Goal: Download file/media

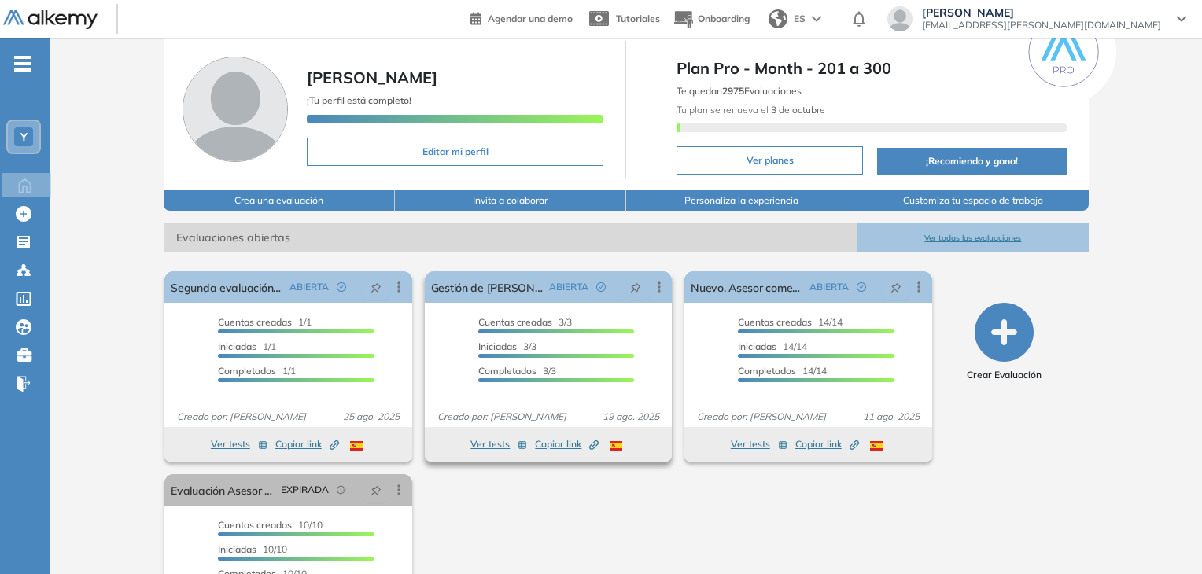
scroll to position [79, 0]
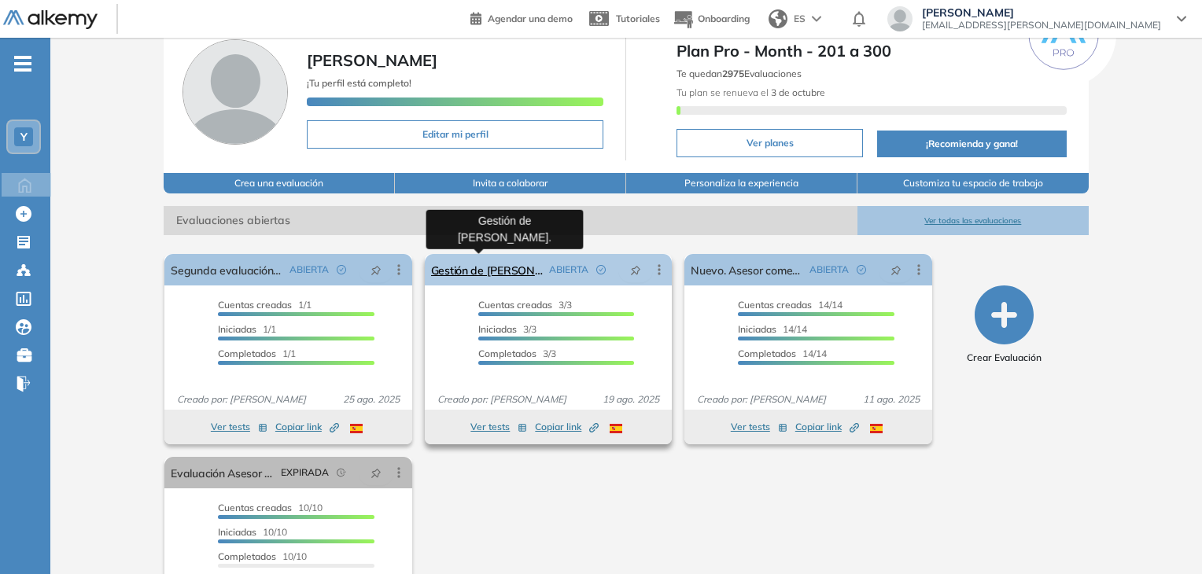
click at [494, 275] on link "Gestión de [PERSON_NAME]." at bounding box center [487, 269] width 112 height 31
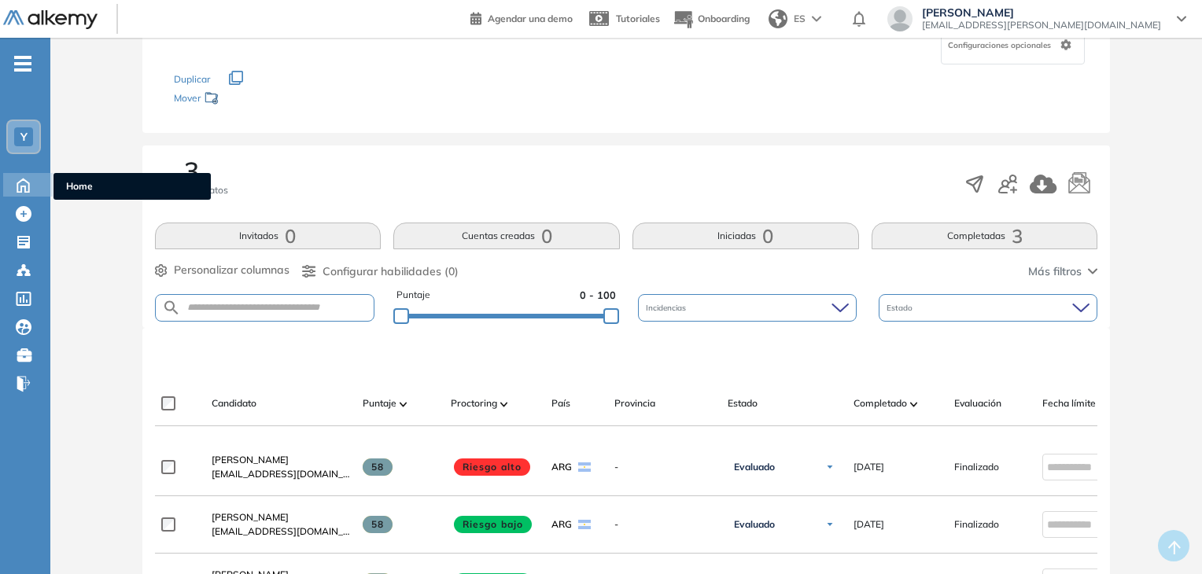
scroll to position [79, 0]
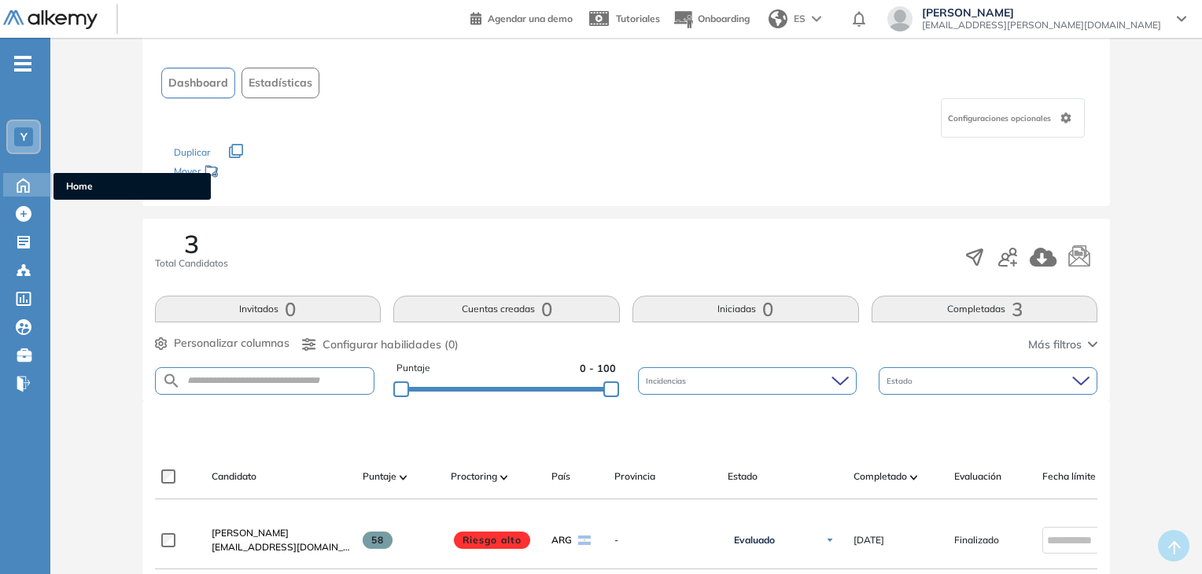
click at [25, 183] on icon at bounding box center [23, 184] width 28 height 19
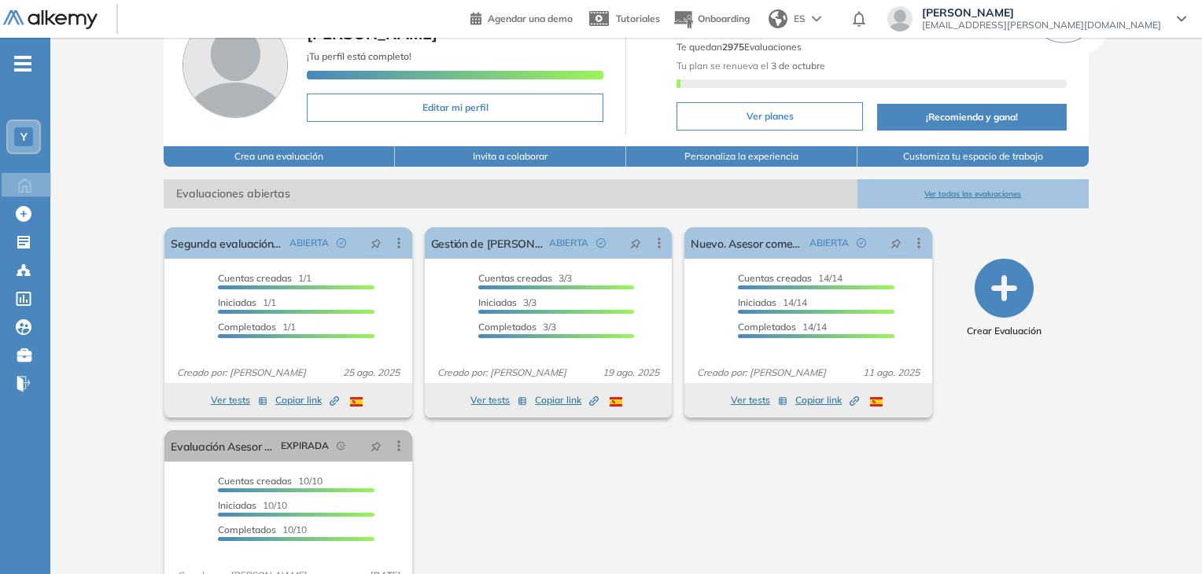
scroll to position [157, 0]
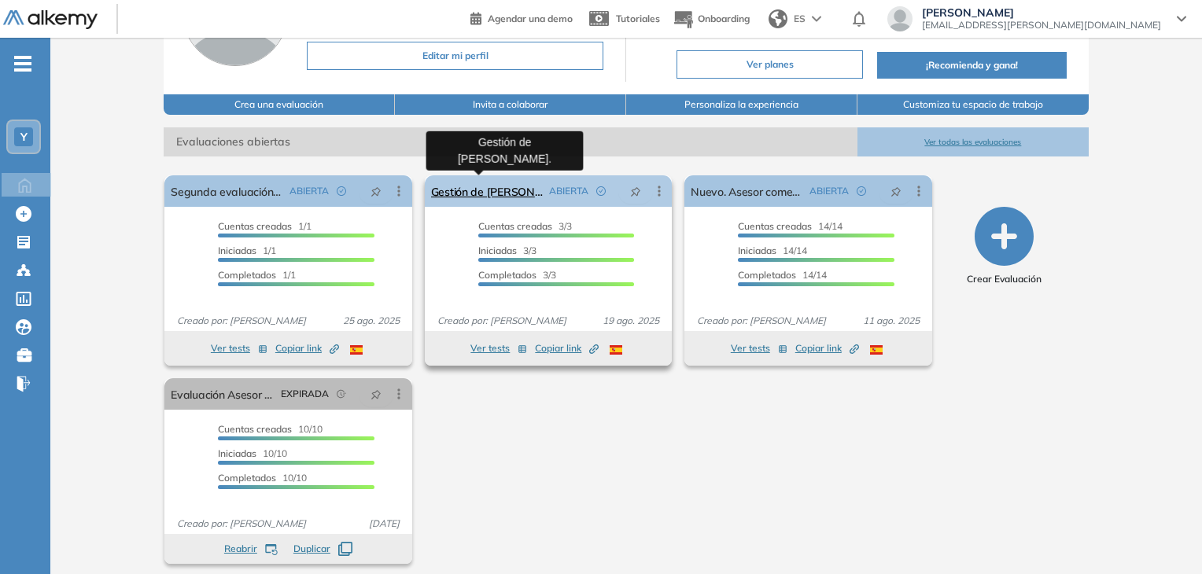
click at [498, 196] on link "Gestión de [PERSON_NAME]." at bounding box center [487, 190] width 112 height 31
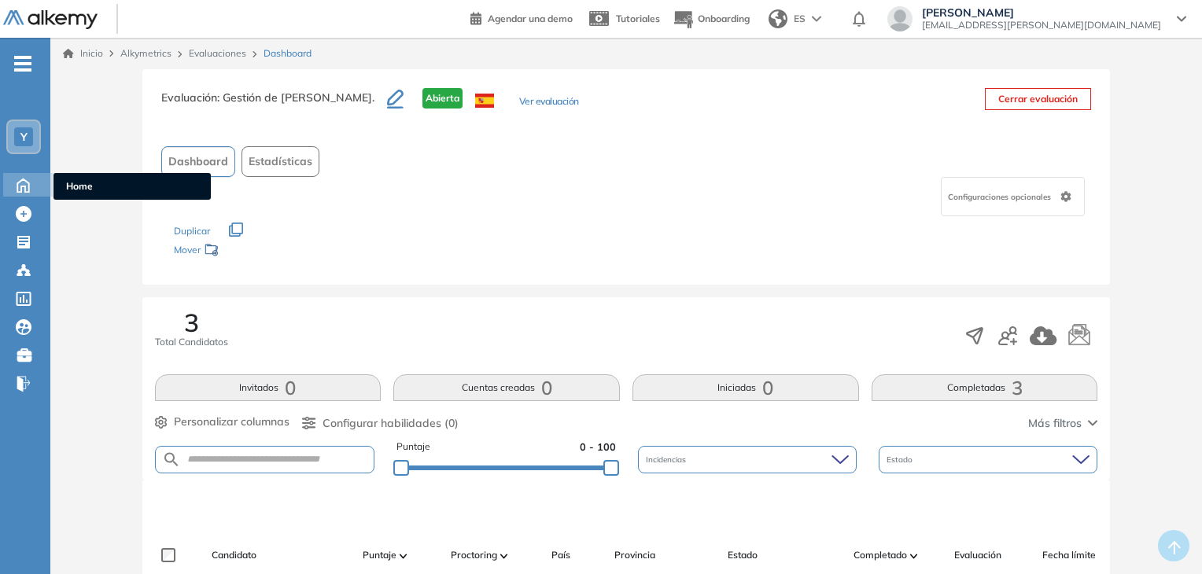
click at [28, 175] on icon at bounding box center [23, 184] width 28 height 19
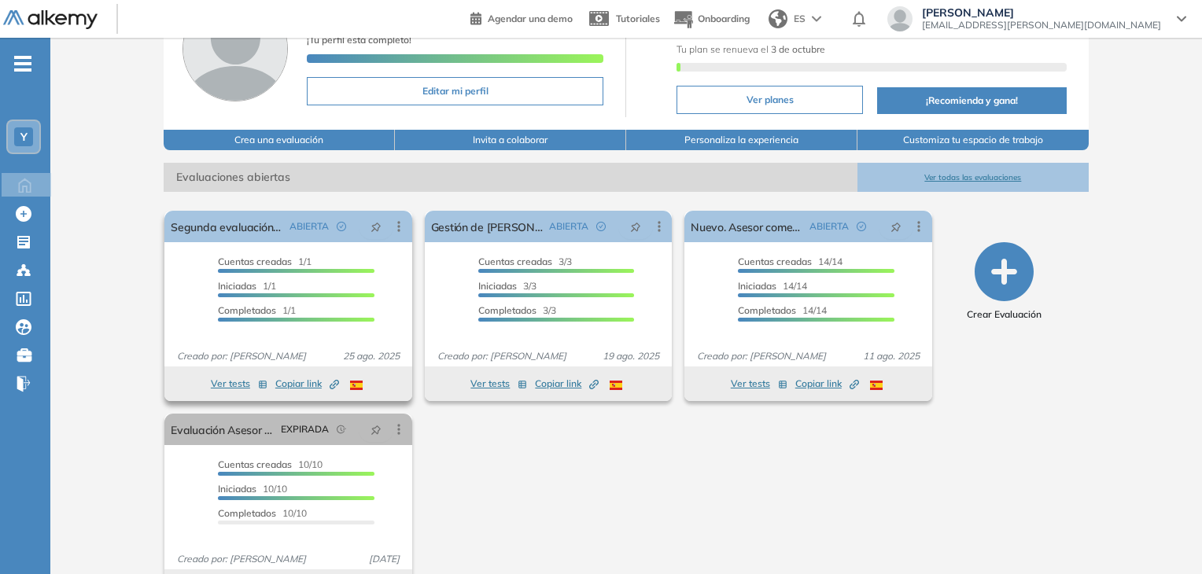
scroll to position [157, 0]
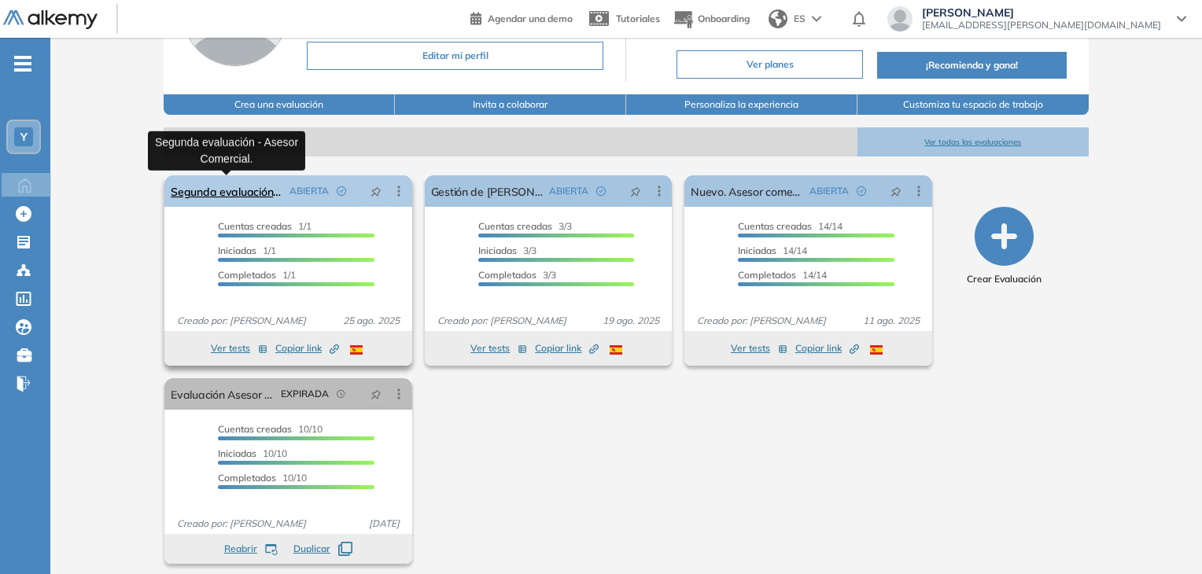
click at [241, 190] on link "Segunda evaluación - Asesor Comercial." at bounding box center [227, 190] width 112 height 31
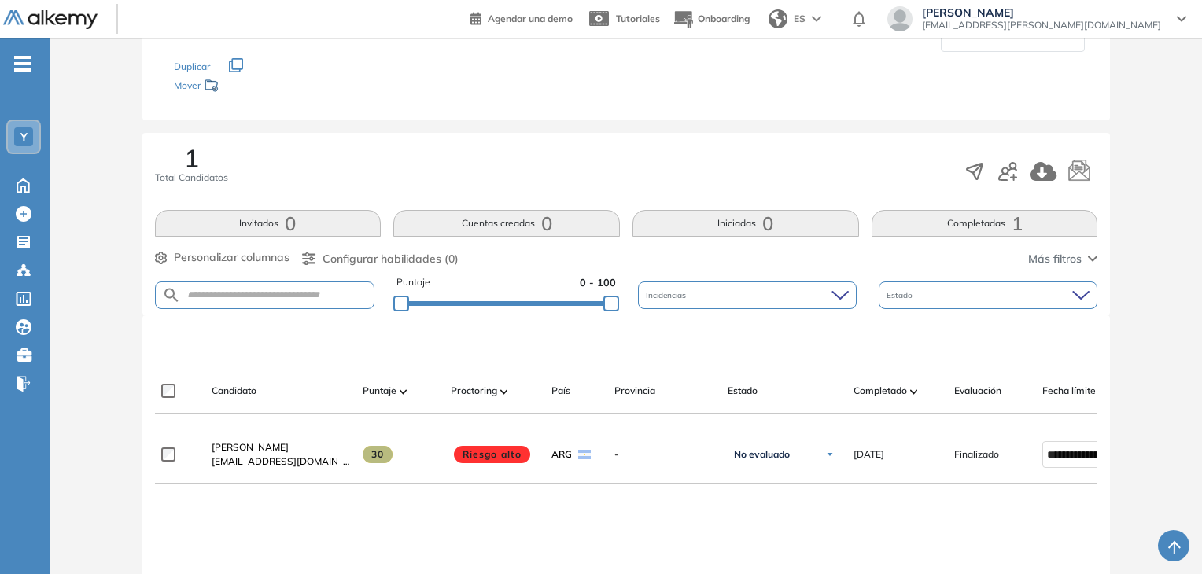
scroll to position [256, 0]
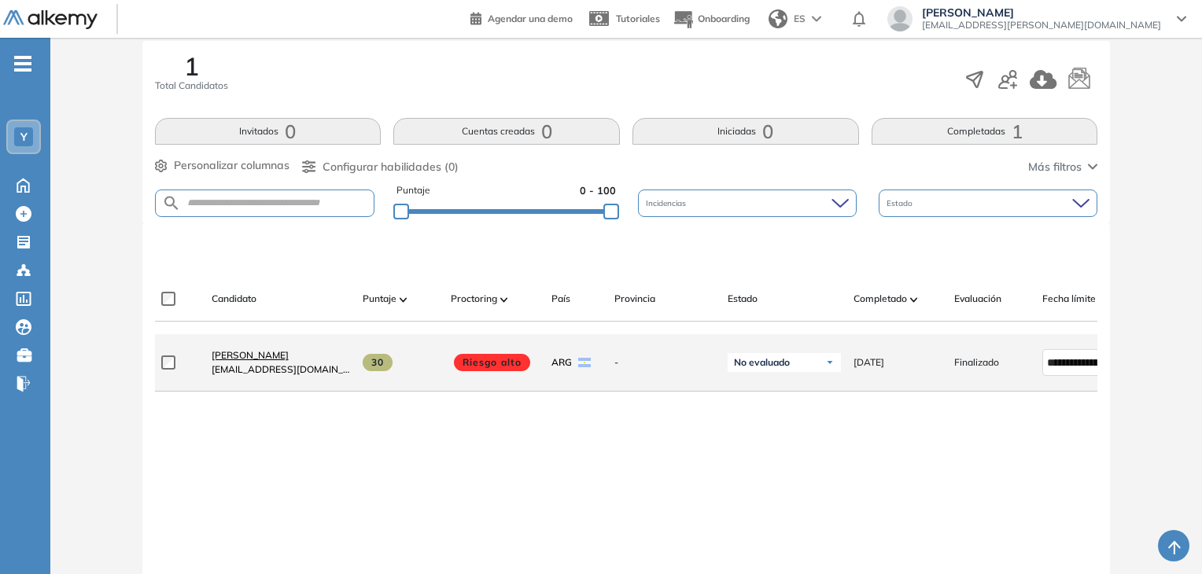
click at [263, 361] on span "[PERSON_NAME]" at bounding box center [250, 355] width 77 height 12
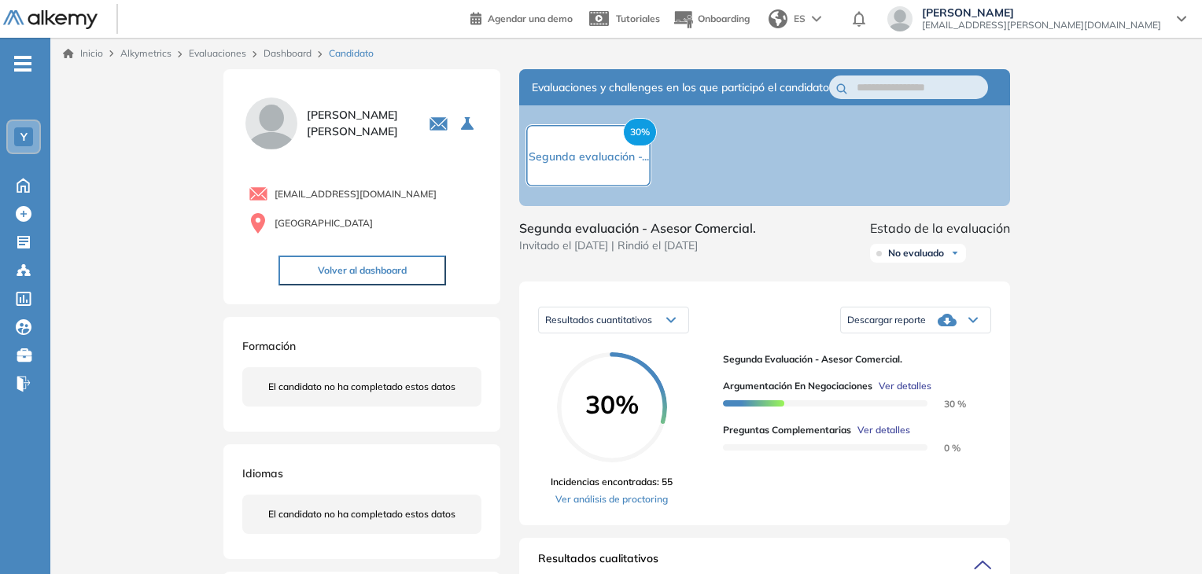
click at [941, 260] on span "No evaluado" at bounding box center [916, 253] width 56 height 13
click at [915, 320] on li "Evaluado" at bounding box center [907, 312] width 37 height 16
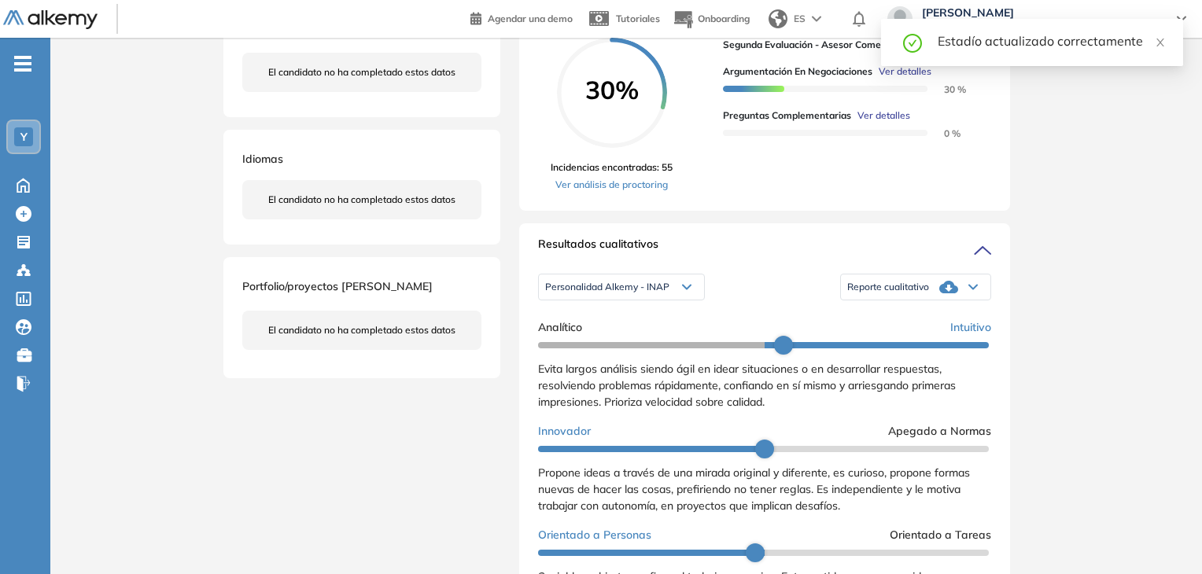
scroll to position [393, 0]
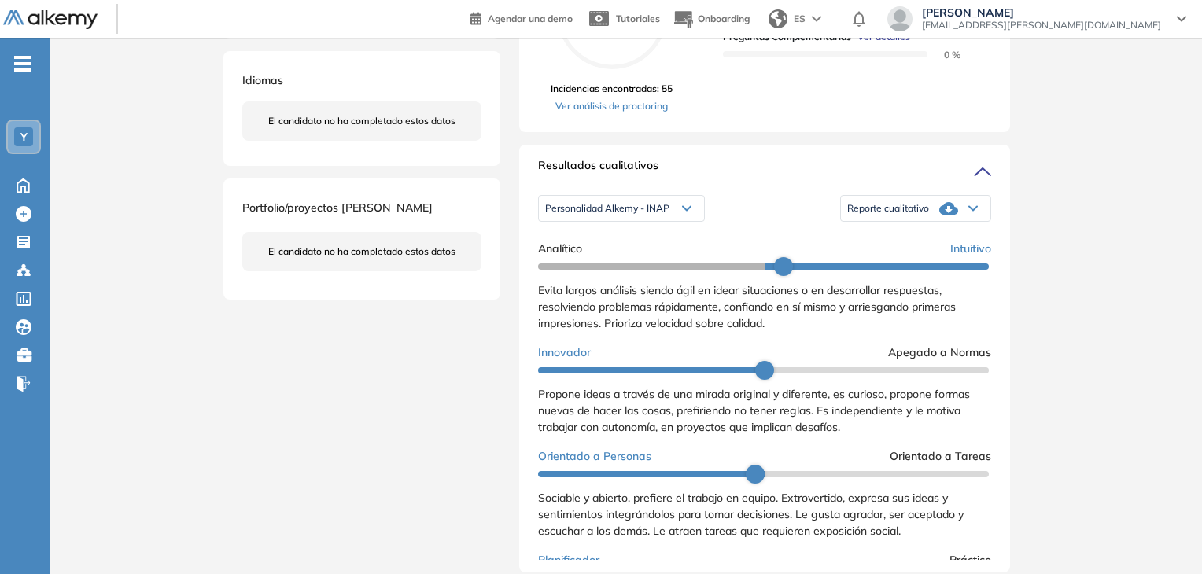
click at [651, 215] on span "Personalidad Alkemy - INAP" at bounding box center [607, 208] width 124 height 13
click at [772, 208] on div "Personalidad Alkemy - INAP Personalidad Alkemy - INAP Perfil de Habilidades Com…" at bounding box center [764, 208] width 453 height 39
click at [928, 221] on div "Reporte cualitativo" at bounding box center [915, 208] width 149 height 31
click at [746, 172] on div "Resultados cualitativos" at bounding box center [764, 169] width 453 height 25
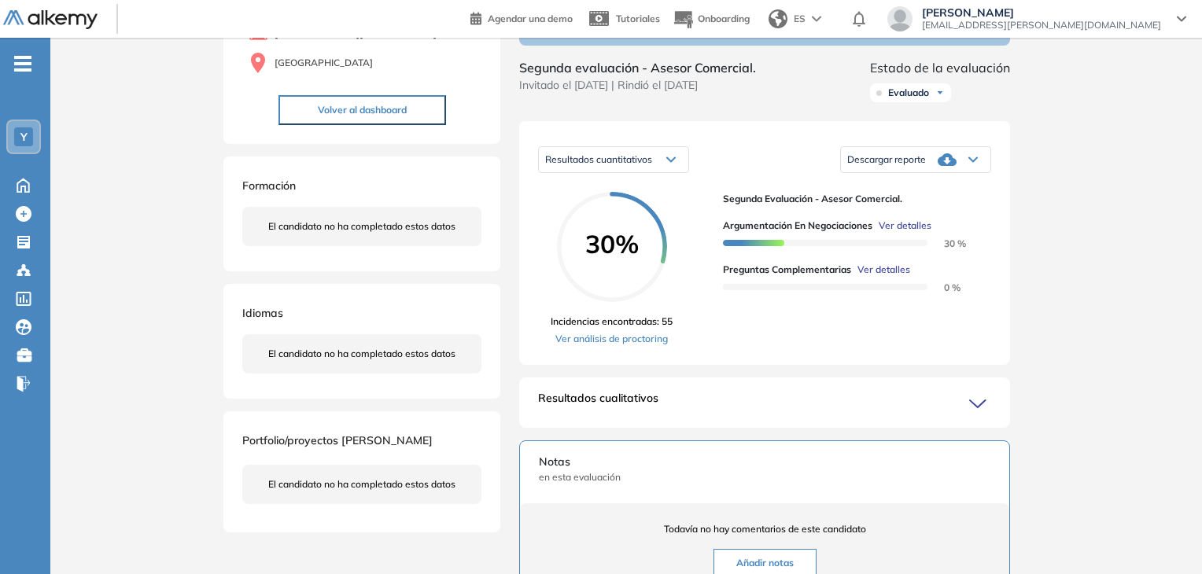
scroll to position [157, 0]
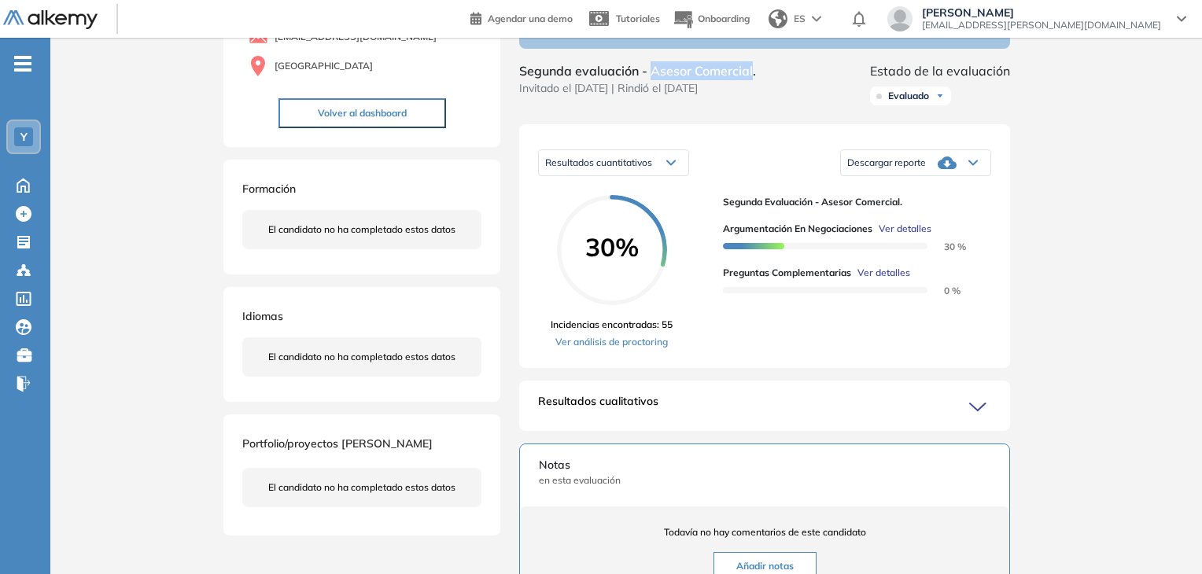
drag, startPoint x: 652, startPoint y: 85, endPoint x: 753, endPoint y: 86, distance: 100.7
click at [753, 80] on span "Segunda evaluación - Asesor Comercial." at bounding box center [637, 70] width 237 height 19
click at [797, 112] on div "Segunda evaluación - Asesor Comercial. Invitado el [DATE] | Rindió el [DATE] Es…" at bounding box center [764, 86] width 491 height 50
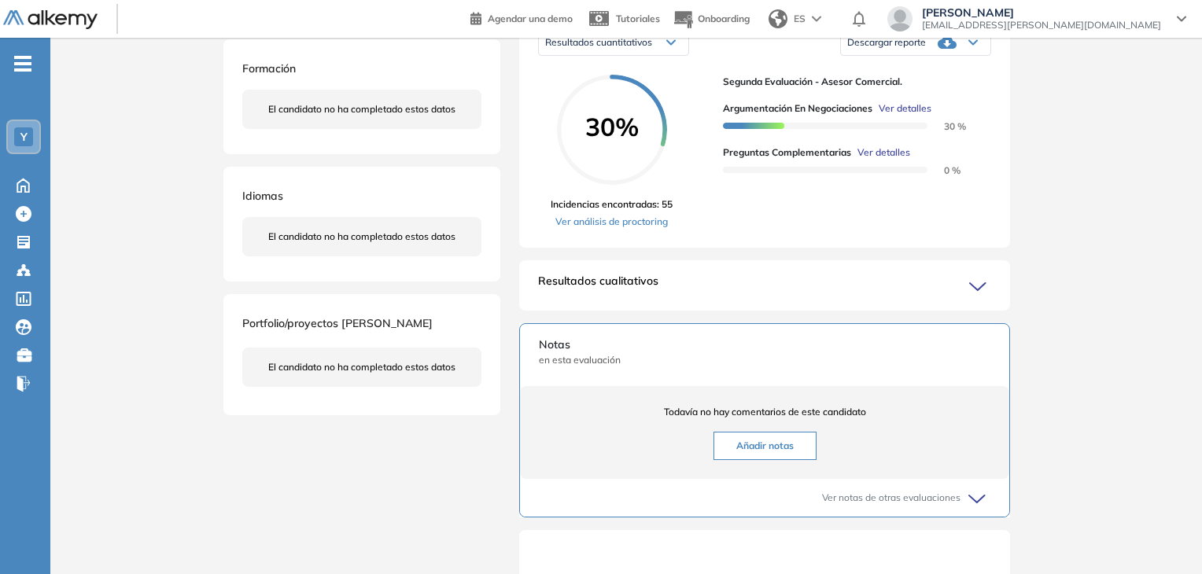
scroll to position [393, 0]
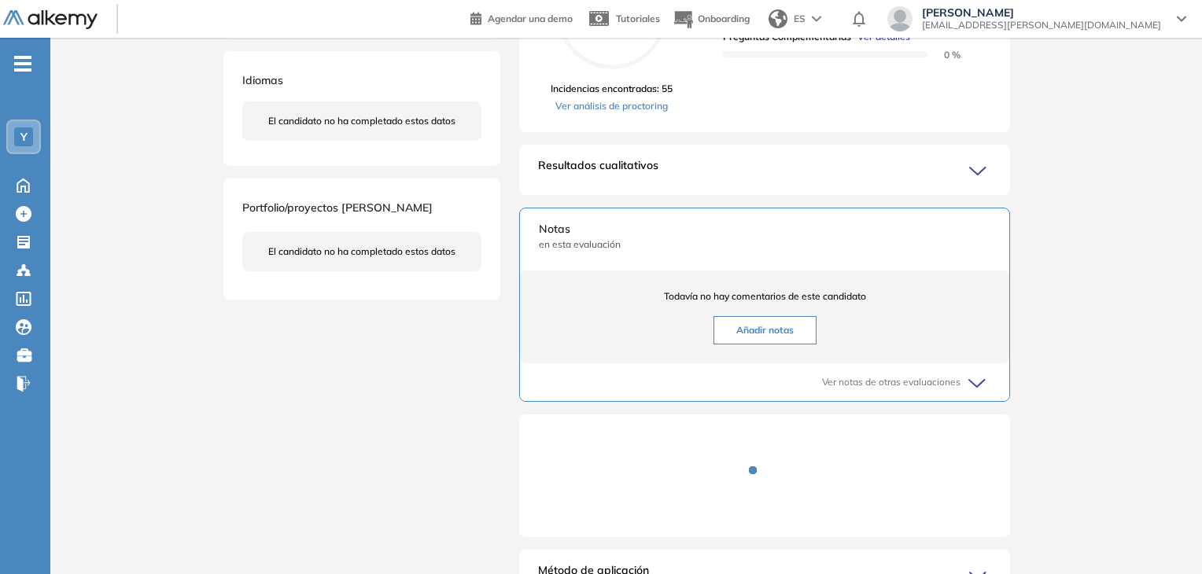
click at [959, 195] on div "Resultados cualitativos Personalidad Alkemy - INAP Personalidad Alkemy - INAP P…" at bounding box center [764, 170] width 491 height 50
click at [977, 182] on icon at bounding box center [980, 171] width 22 height 22
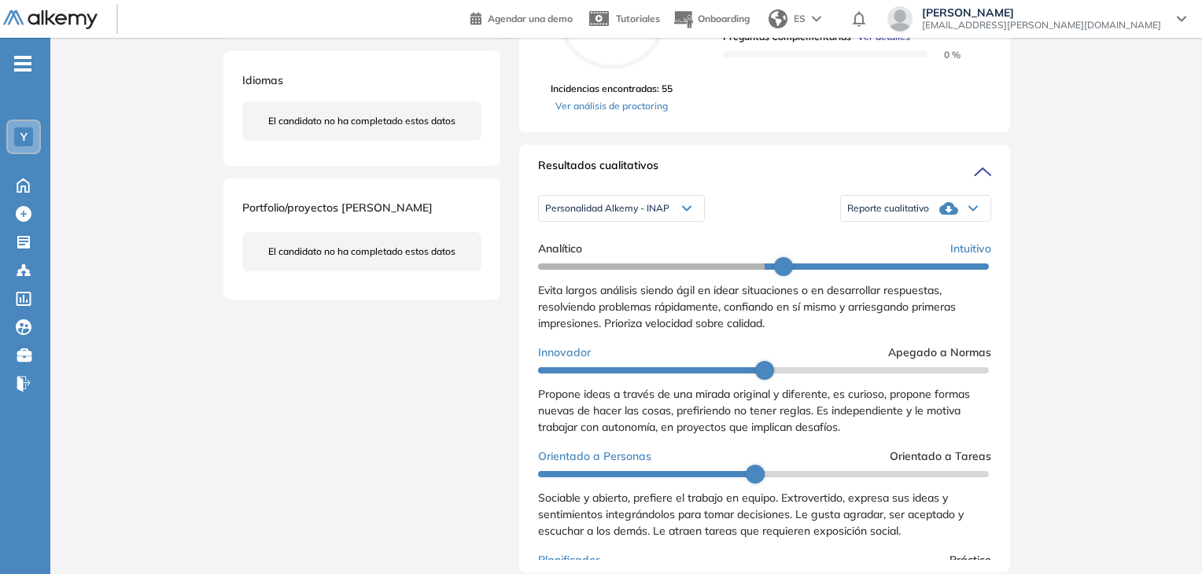
click at [897, 215] on span "Reporte cualitativo" at bounding box center [888, 208] width 82 height 13
click at [913, 242] on li "Reporte con Afinidad AI" at bounding box center [896, 234] width 96 height 16
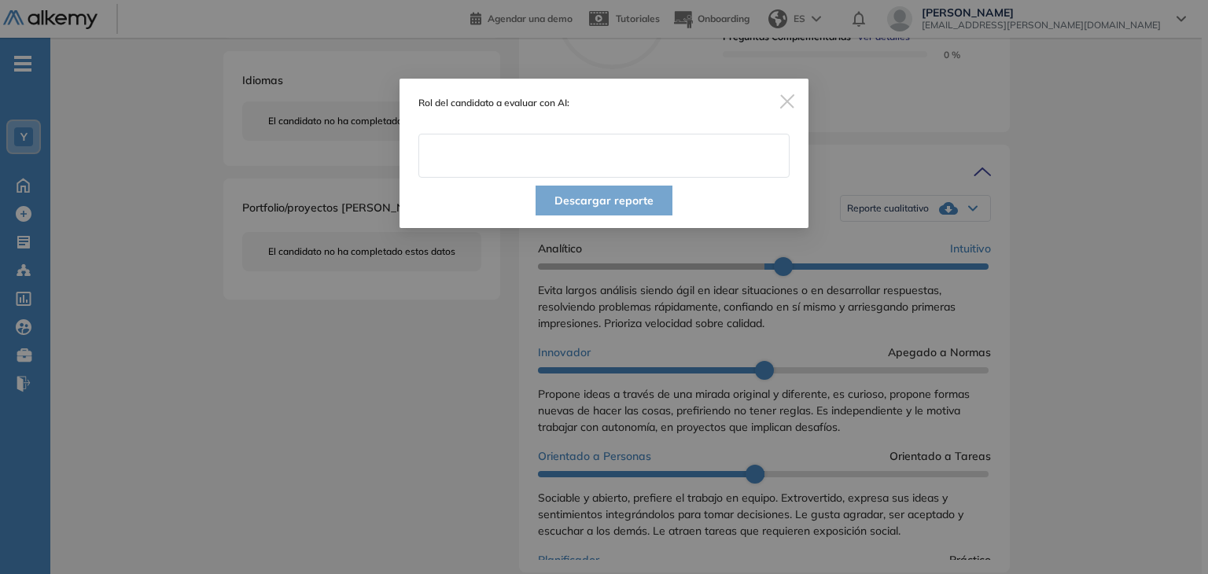
click at [532, 162] on input "text" at bounding box center [603, 156] width 371 height 44
type input "**********"
click at [786, 208] on div "Descargar reporte" at bounding box center [604, 203] width 409 height 50
click at [617, 200] on button "Descargar reporte" at bounding box center [604, 201] width 137 height 30
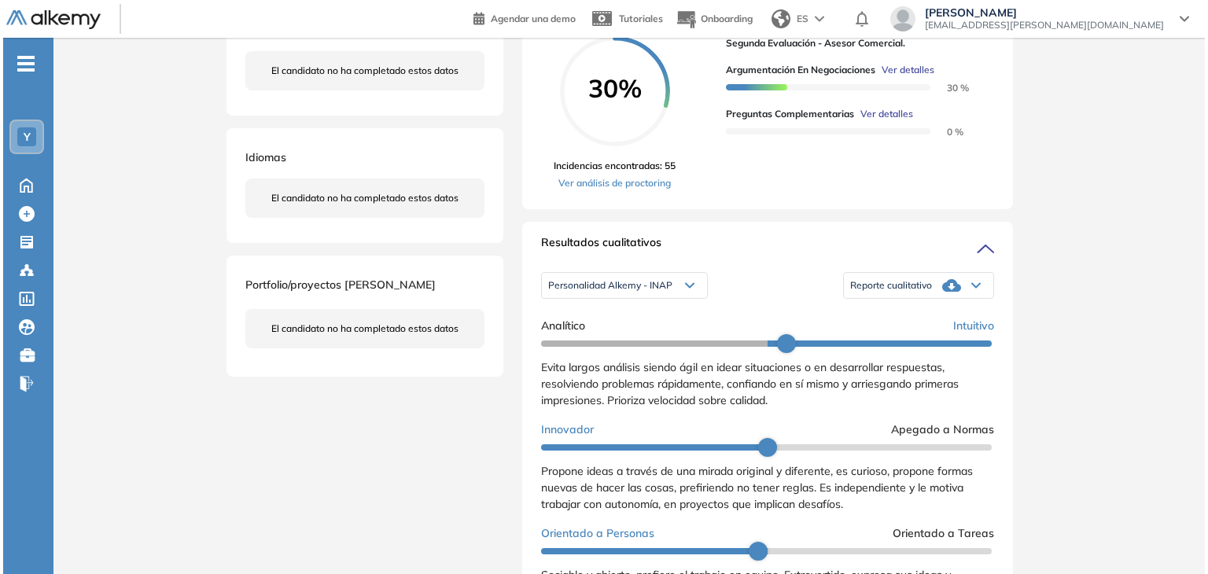
scroll to position [157, 0]
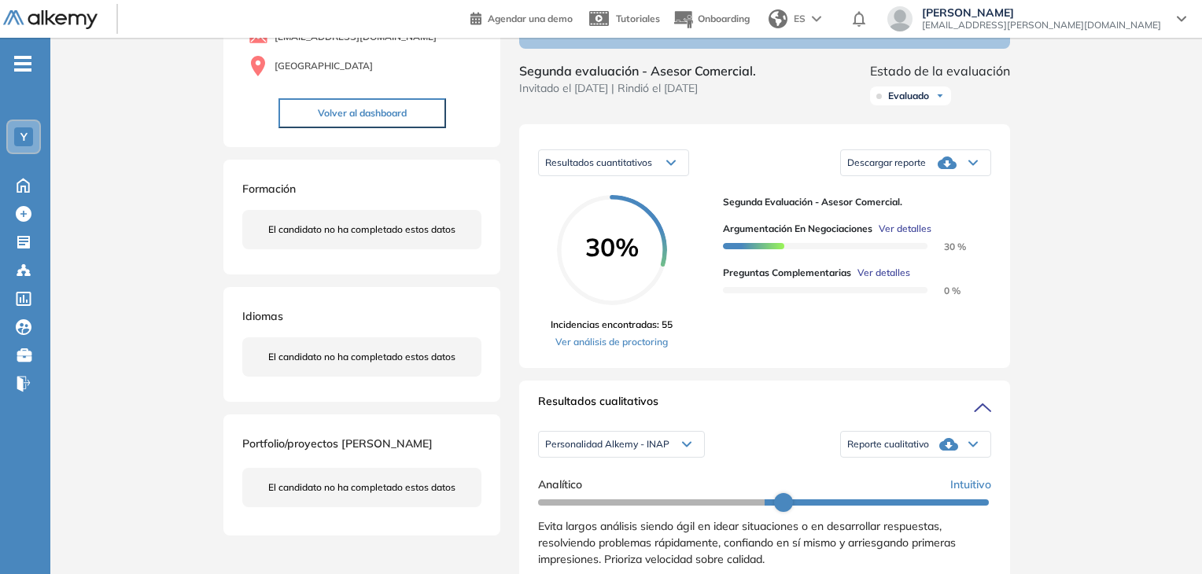
click at [890, 280] on span "Ver detalles" at bounding box center [883, 273] width 53 height 14
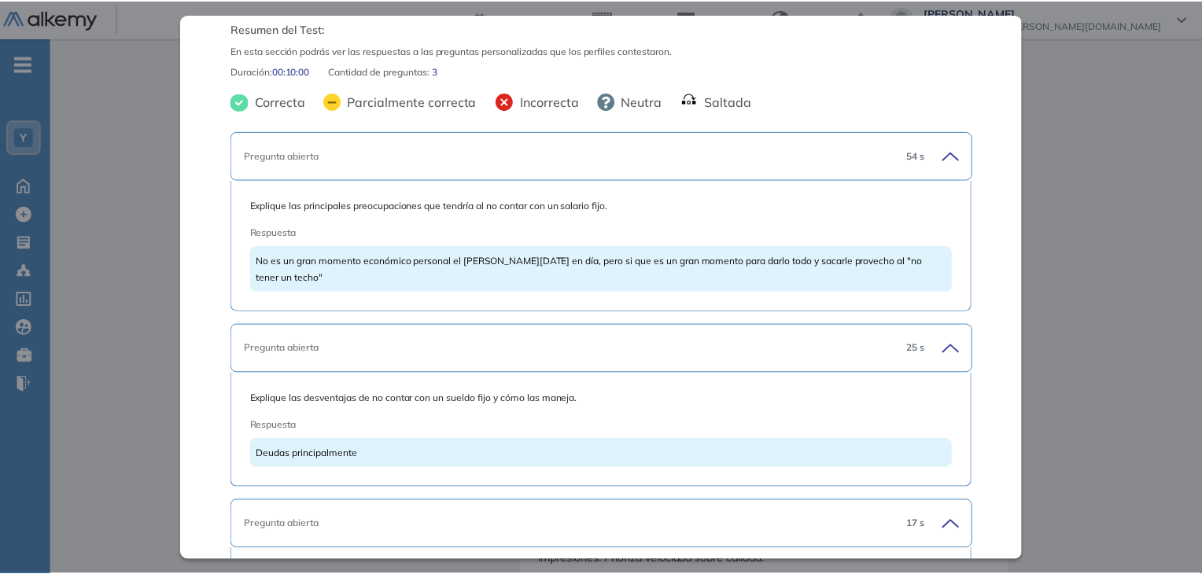
scroll to position [0, 0]
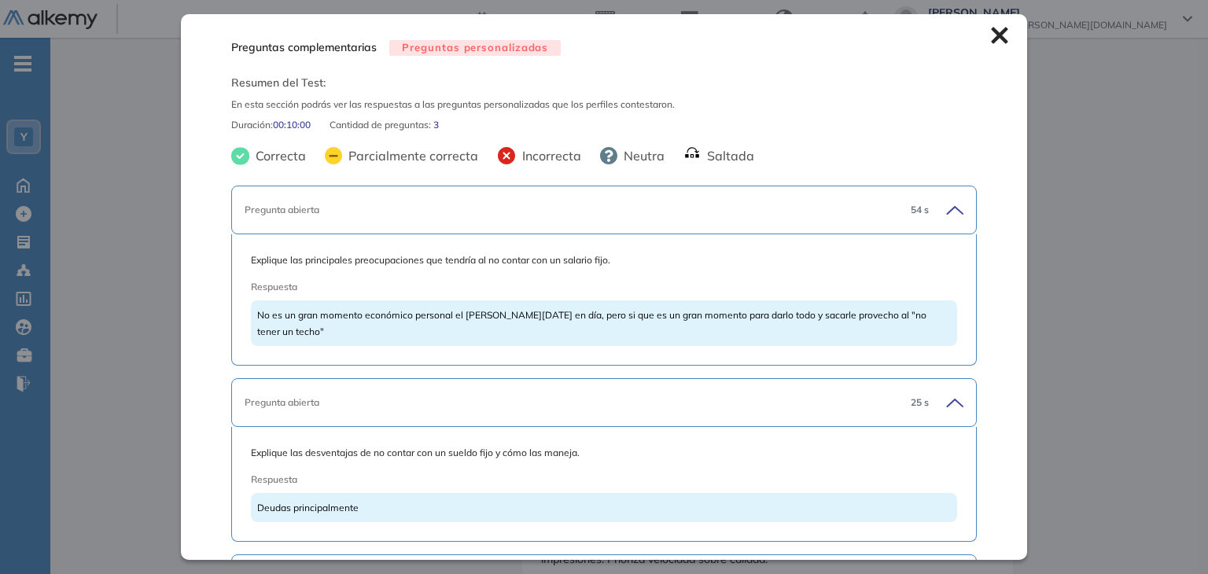
click at [991, 35] on icon at bounding box center [999, 36] width 17 height 17
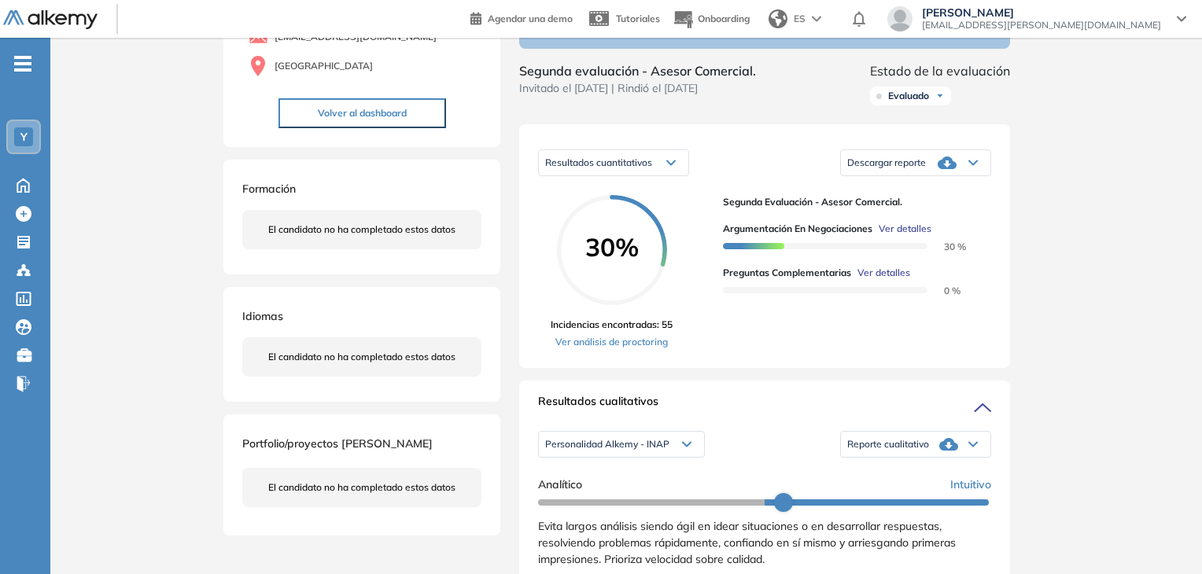
click at [950, 169] on icon at bounding box center [946, 163] width 19 height 13
click at [945, 225] on li "Descargar informe resumido" at bounding box center [906, 217] width 117 height 16
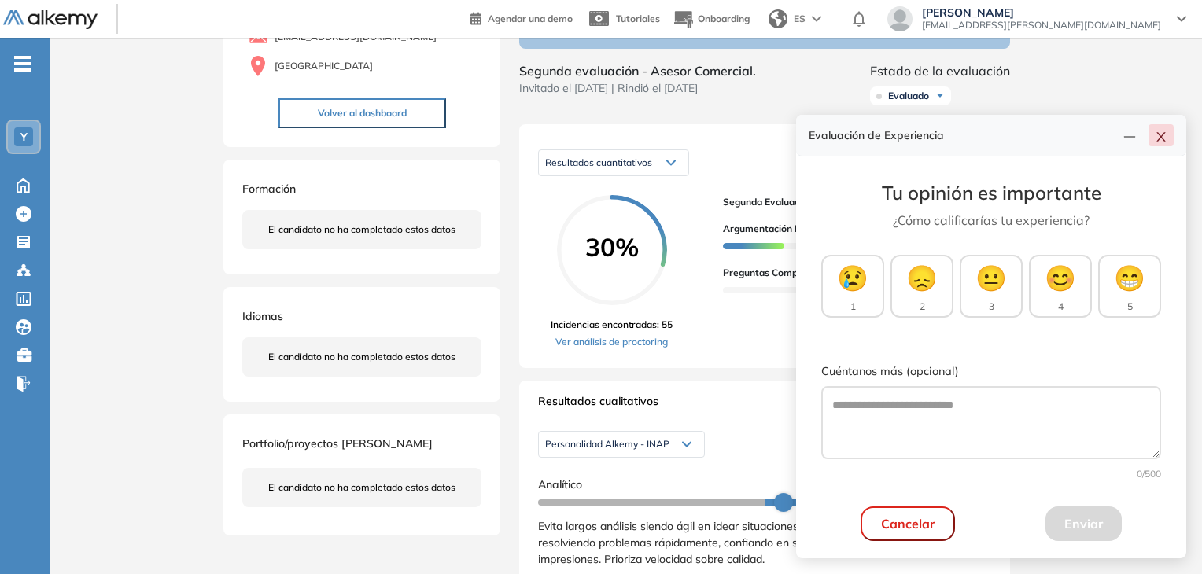
click at [1162, 135] on icon "close" at bounding box center [1160, 137] width 13 height 13
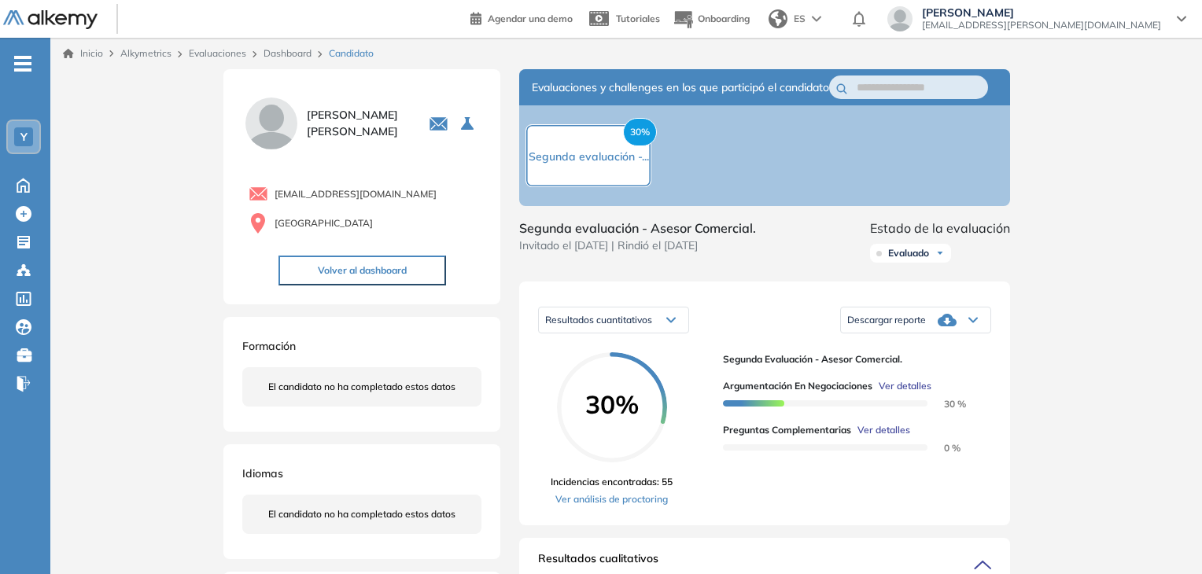
click at [216, 53] on link "Evaluaciones" at bounding box center [217, 53] width 57 height 12
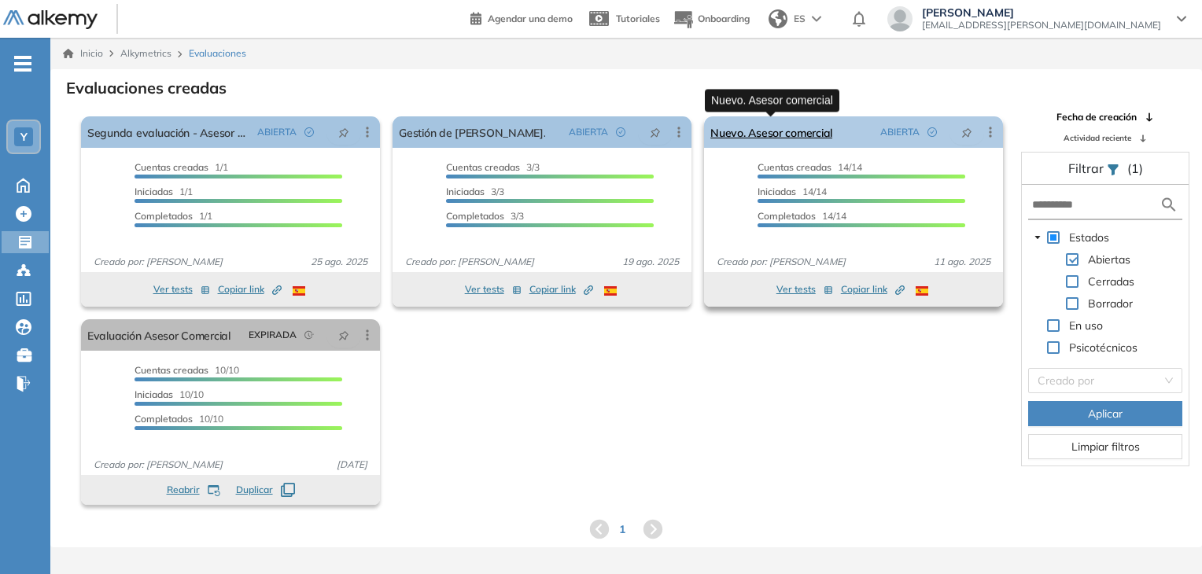
click at [778, 134] on link "Nuevo. Asesor comercial" at bounding box center [771, 131] width 122 height 31
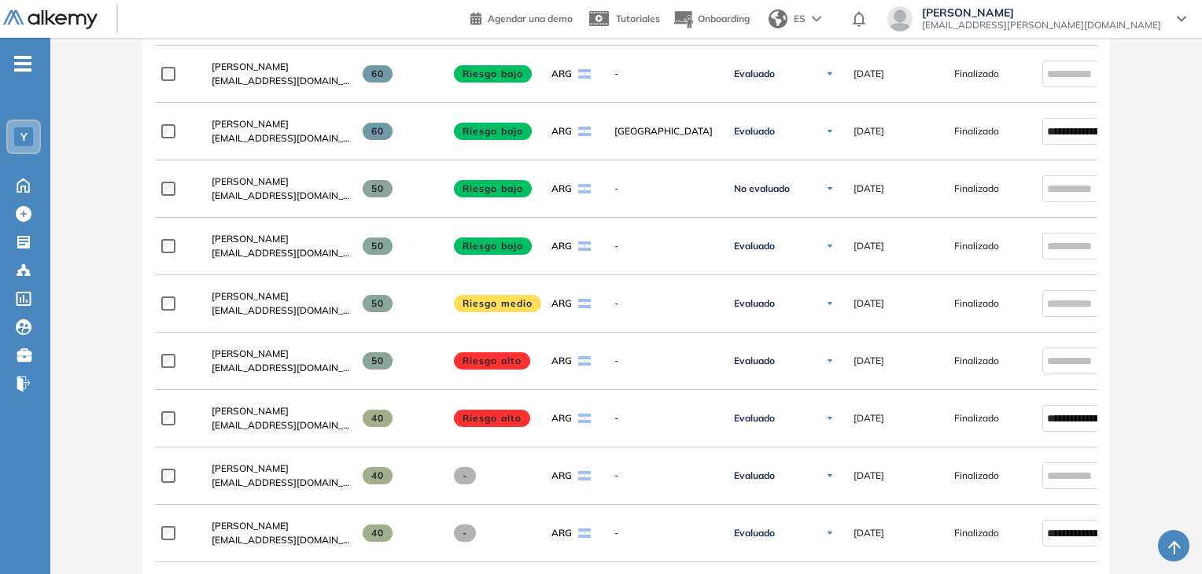
scroll to position [786, 0]
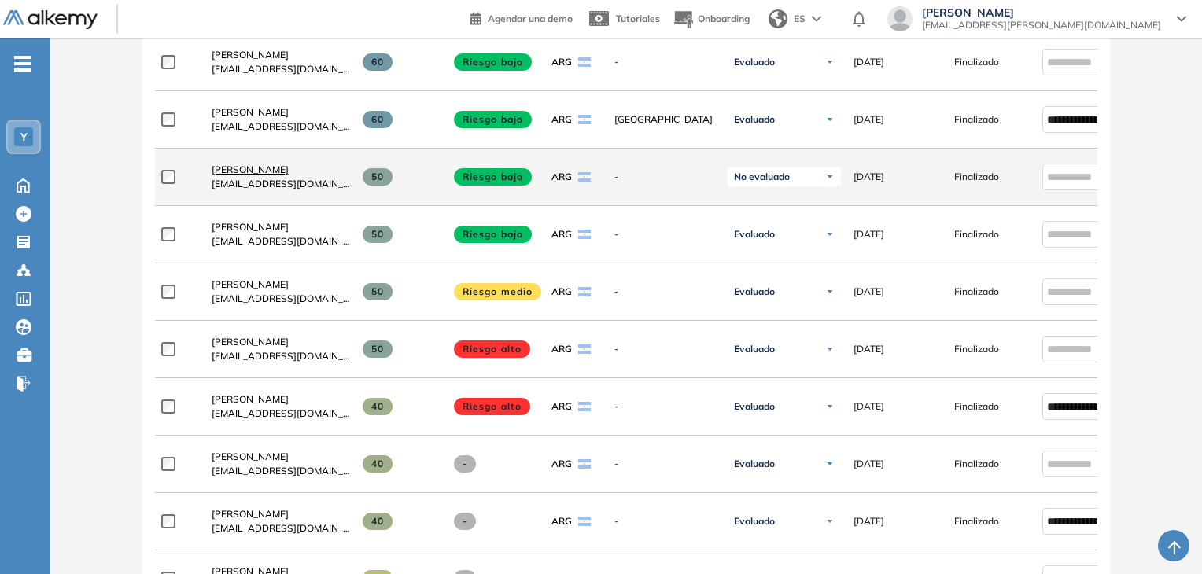
click at [280, 174] on span "[PERSON_NAME]" at bounding box center [250, 170] width 77 height 12
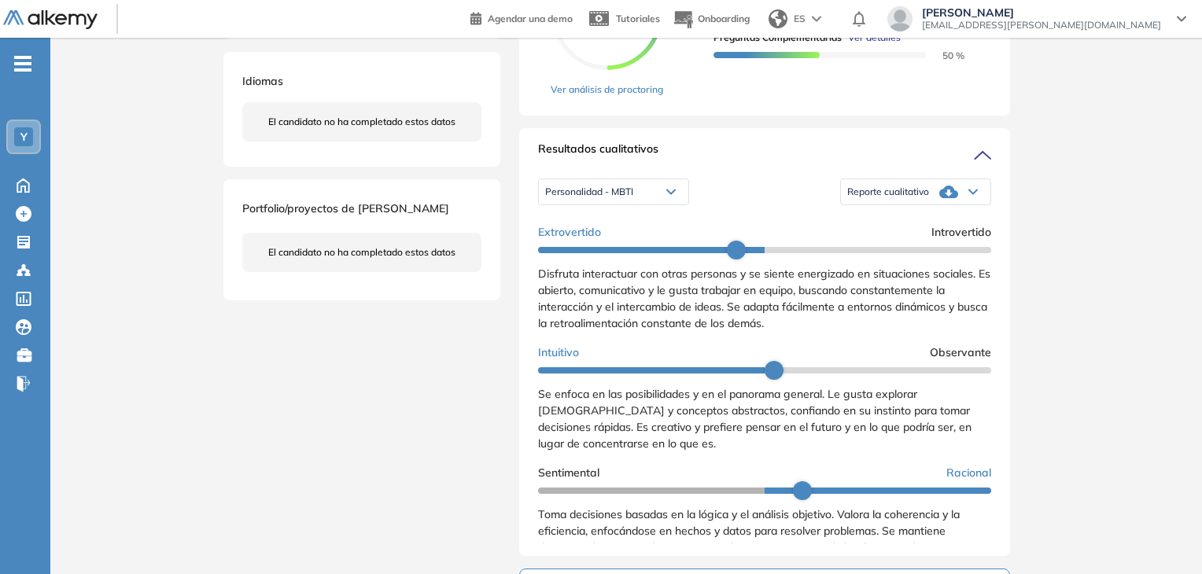
scroll to position [393, 0]
click at [939, 197] on icon at bounding box center [948, 191] width 19 height 13
click at [929, 225] on li "Reporte con Afinidad AI" at bounding box center [896, 217] width 96 height 16
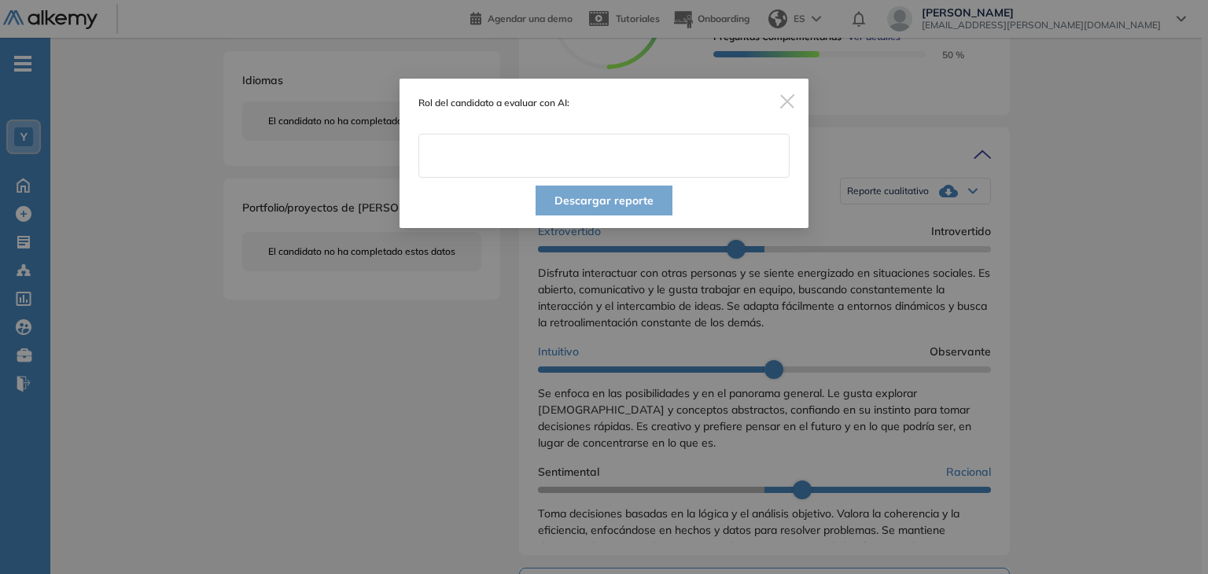
click at [665, 157] on input "text" at bounding box center [603, 156] width 371 height 44
click at [660, 159] on input "text" at bounding box center [603, 156] width 371 height 44
type input "**********"
click at [661, 111] on div "**********" at bounding box center [604, 128] width 409 height 99
click at [639, 201] on button "Descargar reporte" at bounding box center [604, 201] width 137 height 30
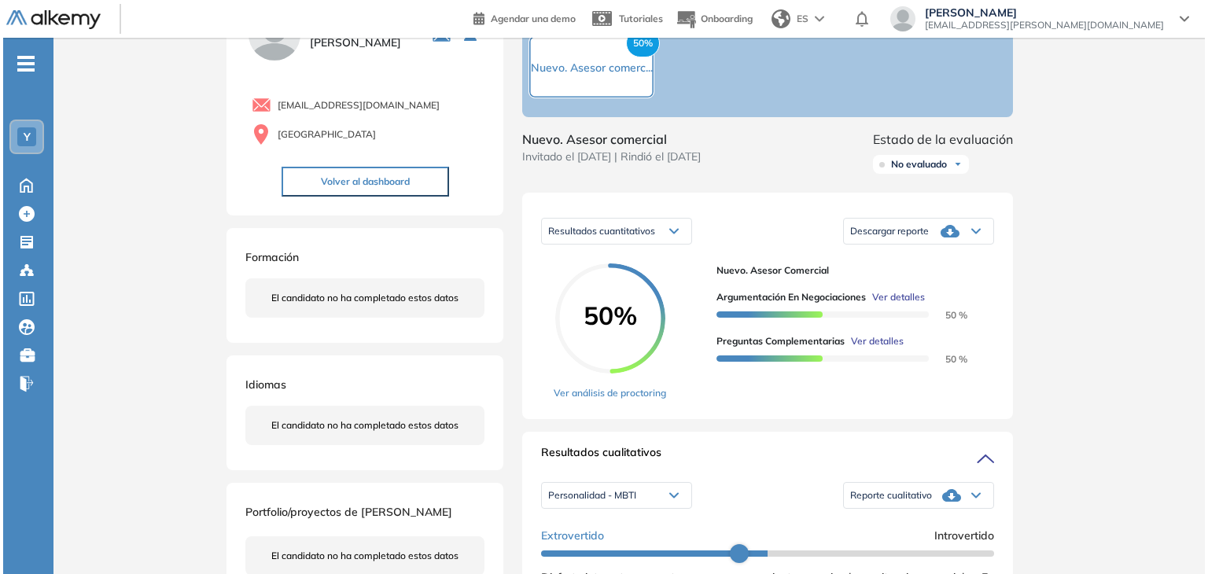
scroll to position [79, 0]
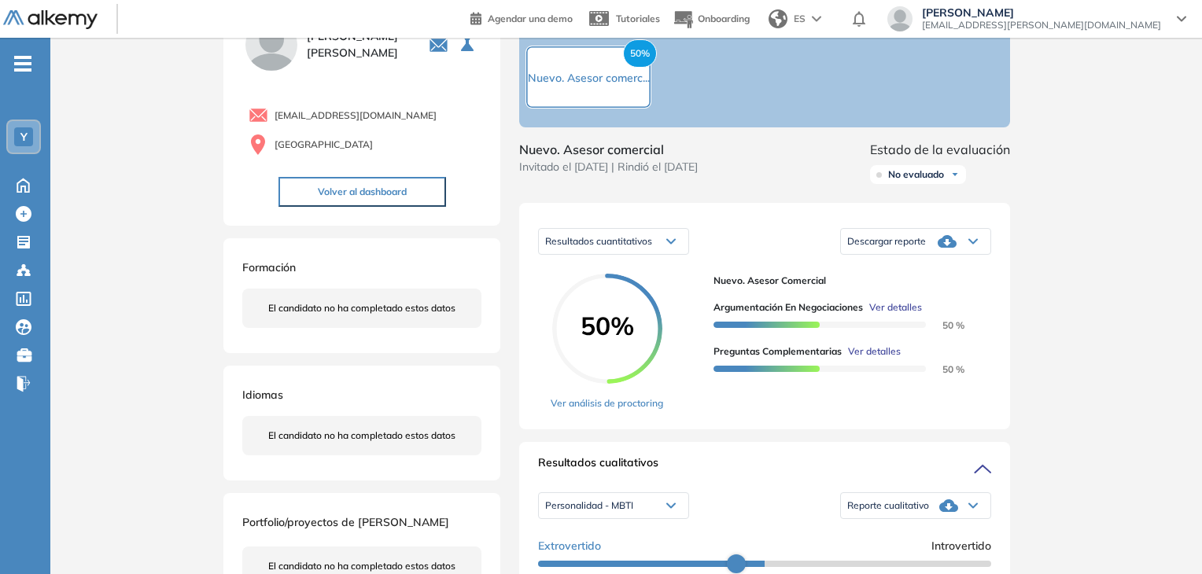
click at [904, 248] on span "Descargar reporte" at bounding box center [886, 241] width 79 height 13
click at [937, 304] on li "Descargar informe resumido" at bounding box center [906, 296] width 117 height 16
click at [882, 359] on span "Ver detalles" at bounding box center [874, 351] width 53 height 14
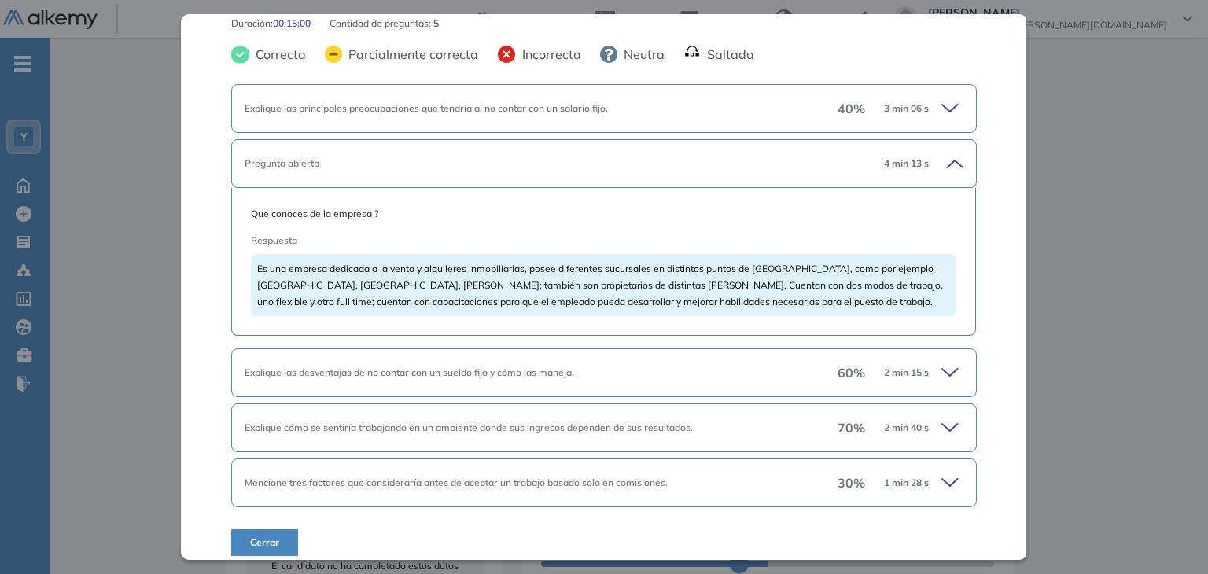
scroll to position [112, 0]
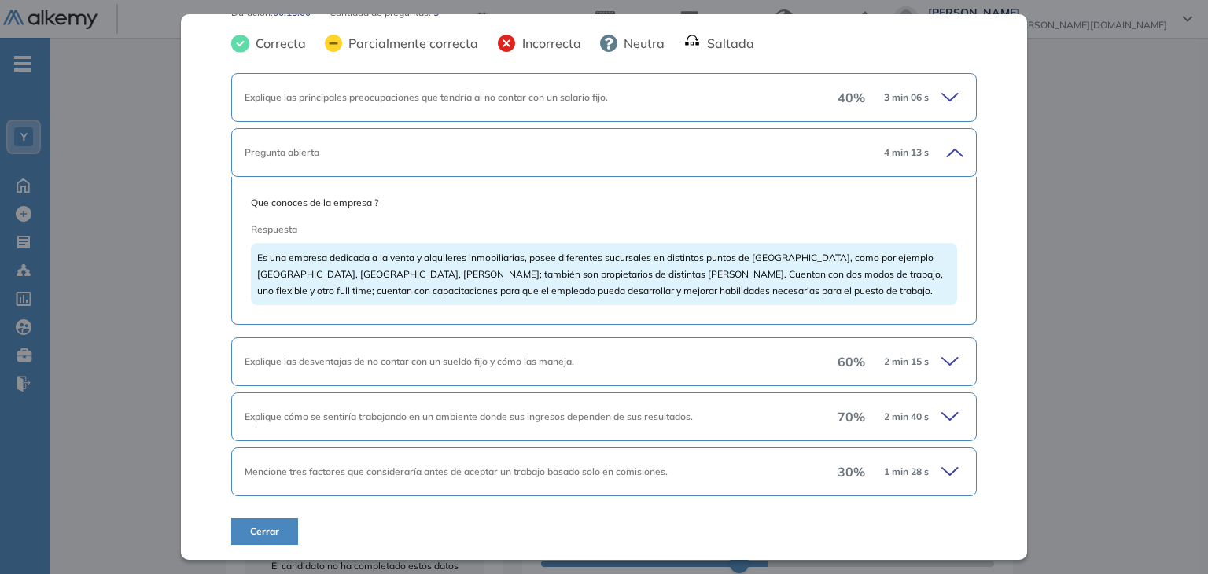
click at [941, 355] on icon at bounding box center [952, 362] width 22 height 22
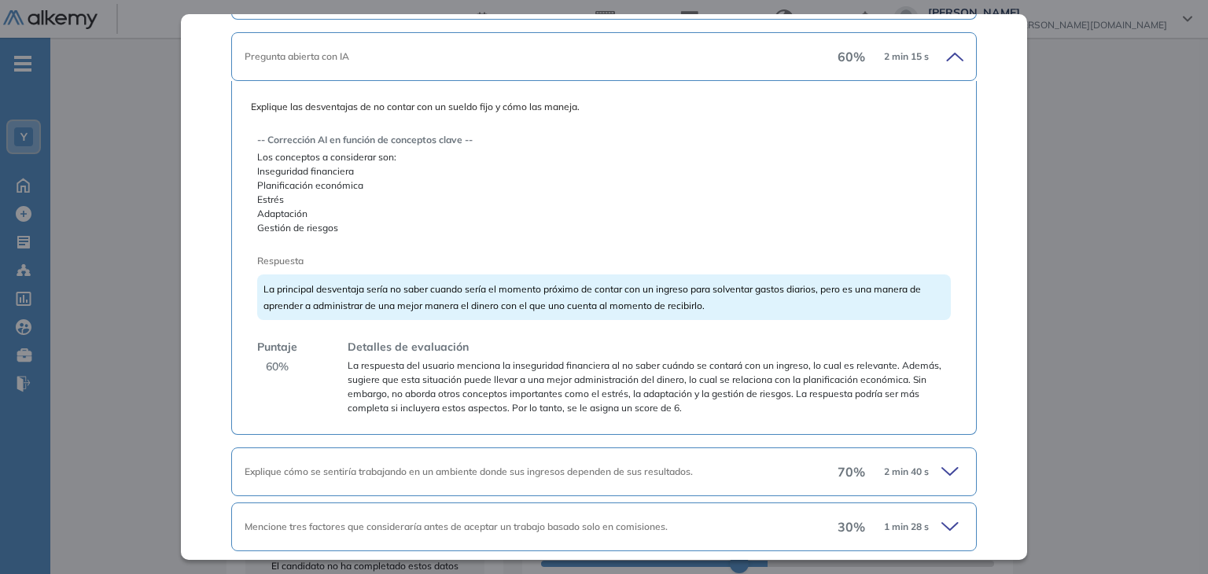
scroll to position [427, 0]
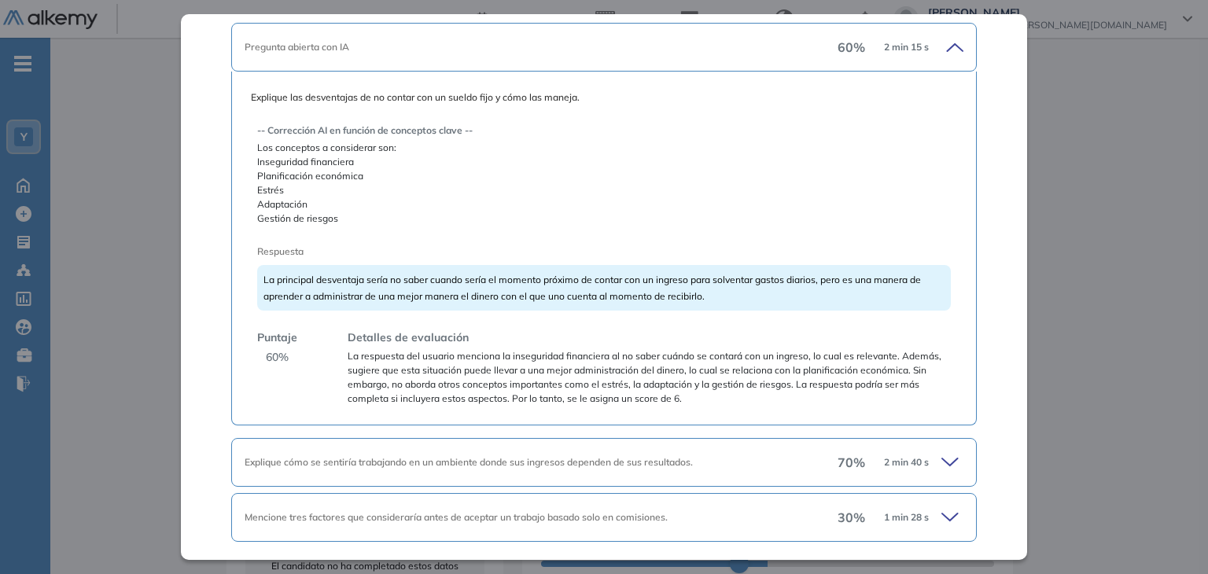
click at [836, 304] on div "La principal desventaja sería no saber cuando sería el momento próximo de conta…" at bounding box center [603, 288] width 693 height 46
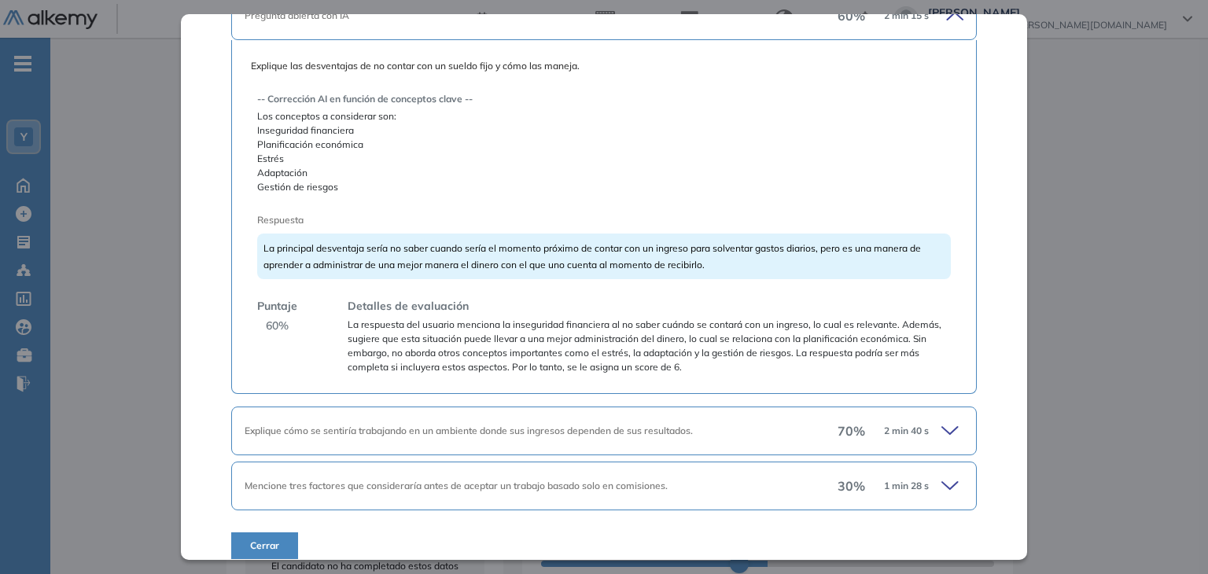
scroll to position [473, 0]
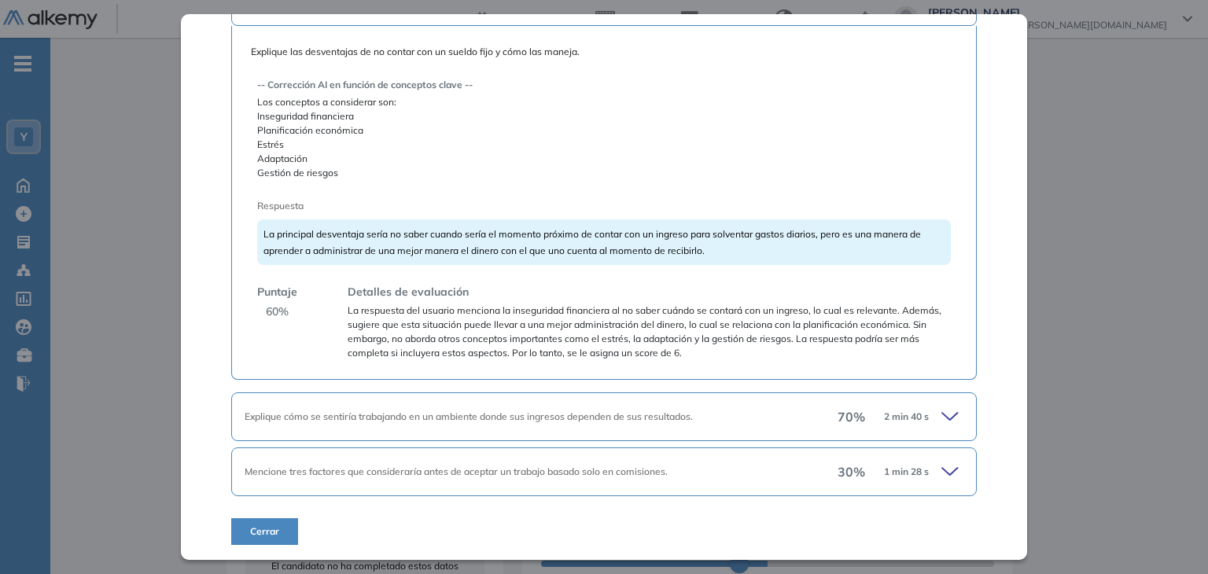
click at [941, 413] on icon at bounding box center [952, 417] width 22 height 22
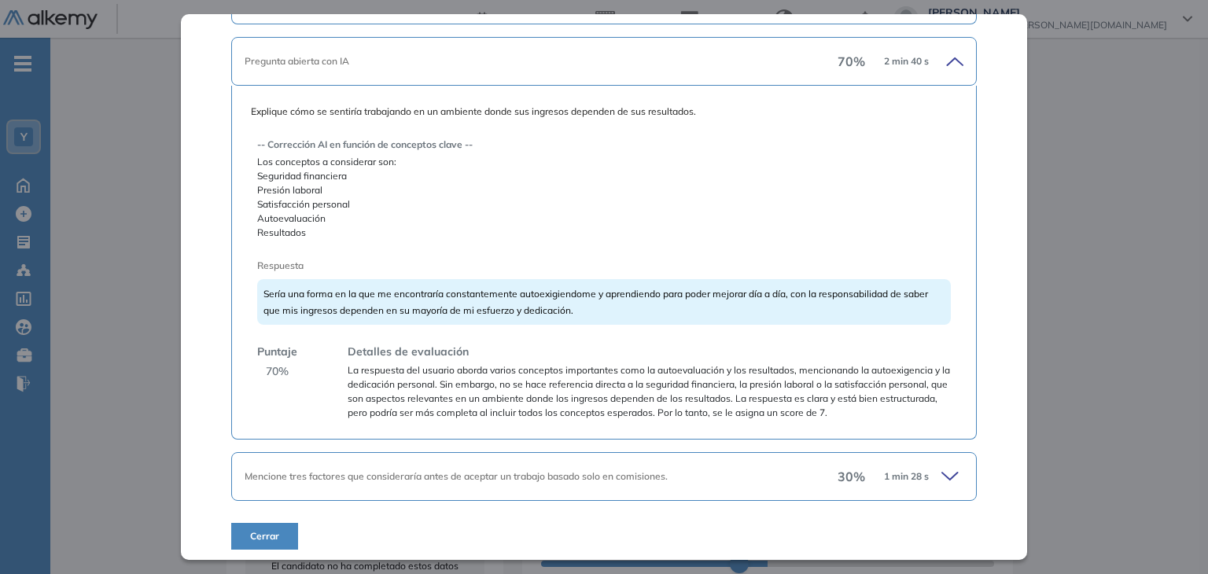
scroll to position [833, 0]
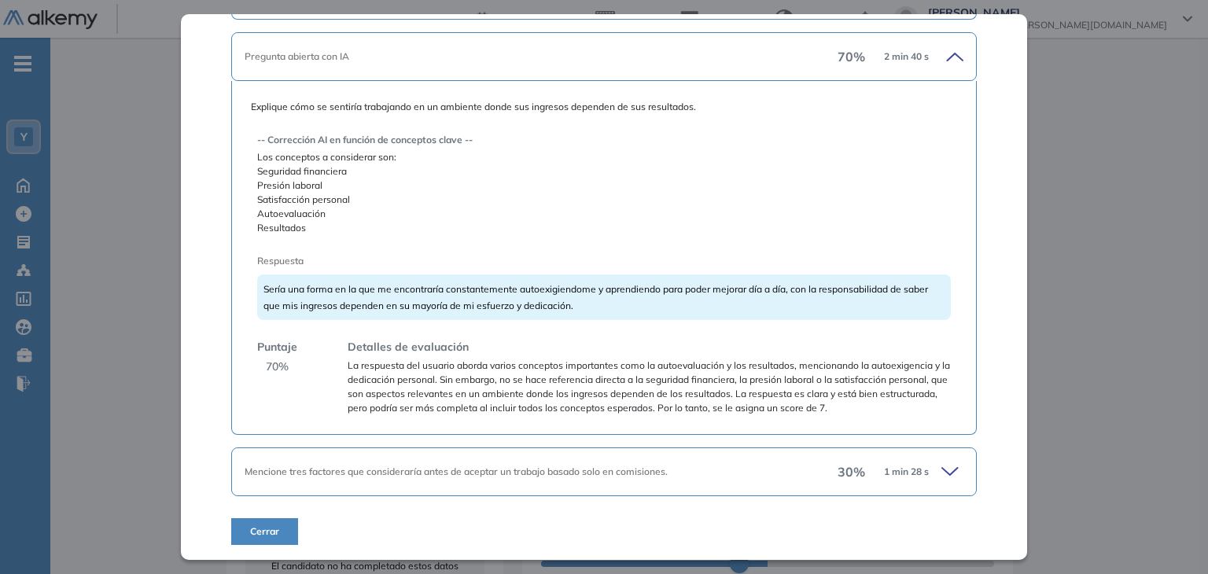
click at [942, 465] on icon at bounding box center [952, 472] width 22 height 22
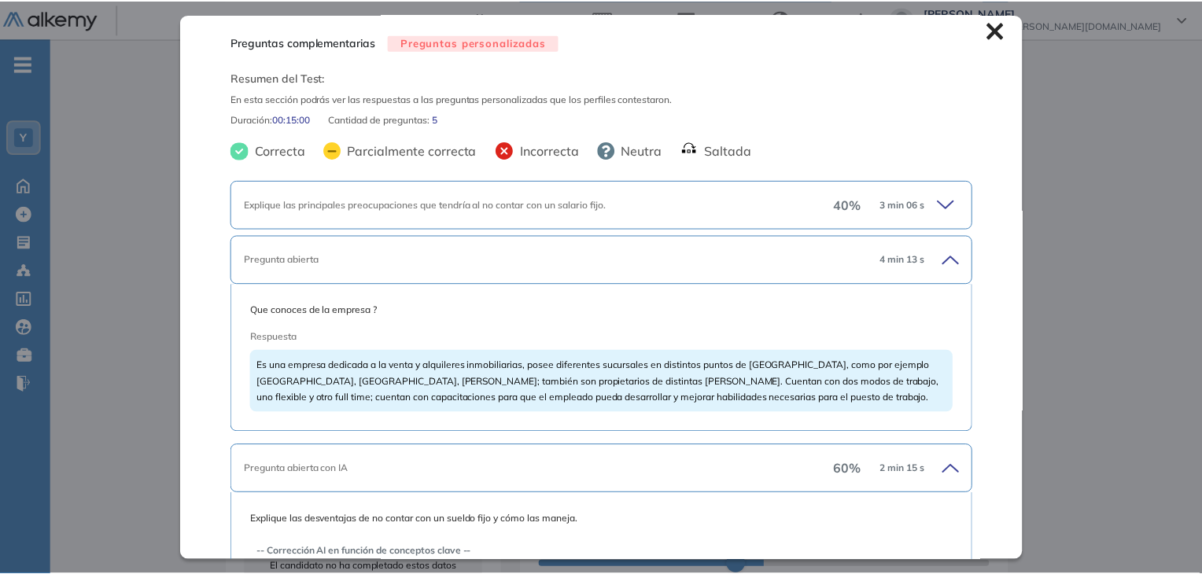
scroll to position [0, 0]
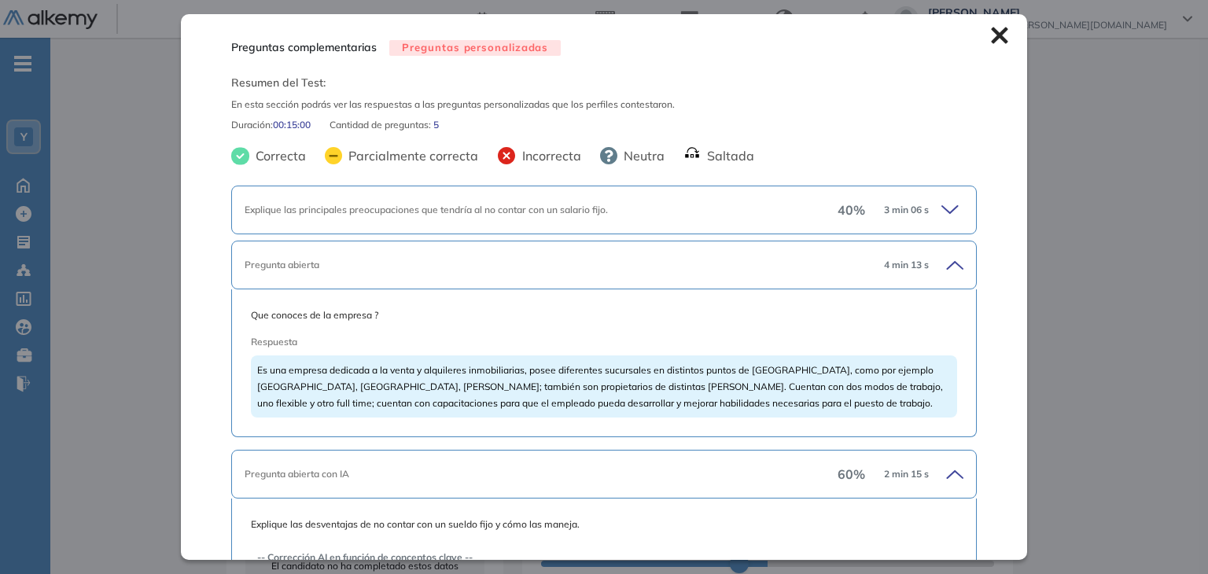
click at [991, 36] on icon at bounding box center [999, 35] width 17 height 17
